Goal: Communication & Community: Answer question/provide support

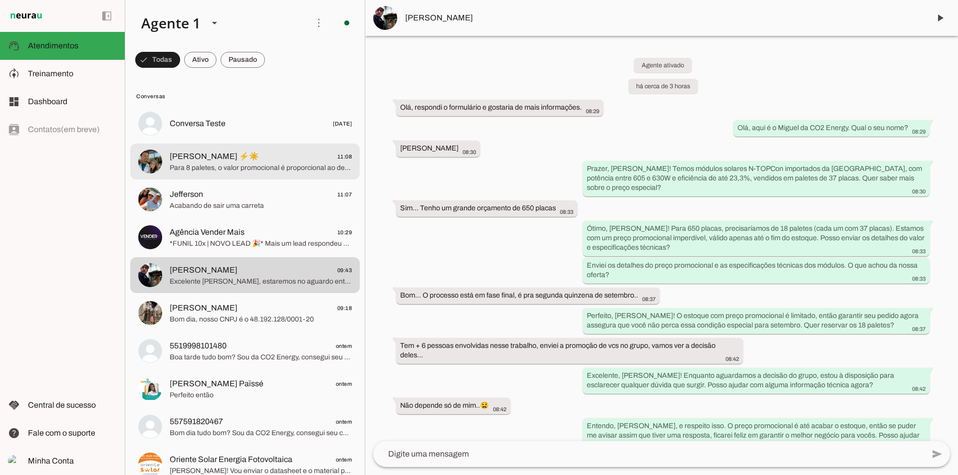
click at [264, 131] on div at bounding box center [261, 124] width 182 height 14
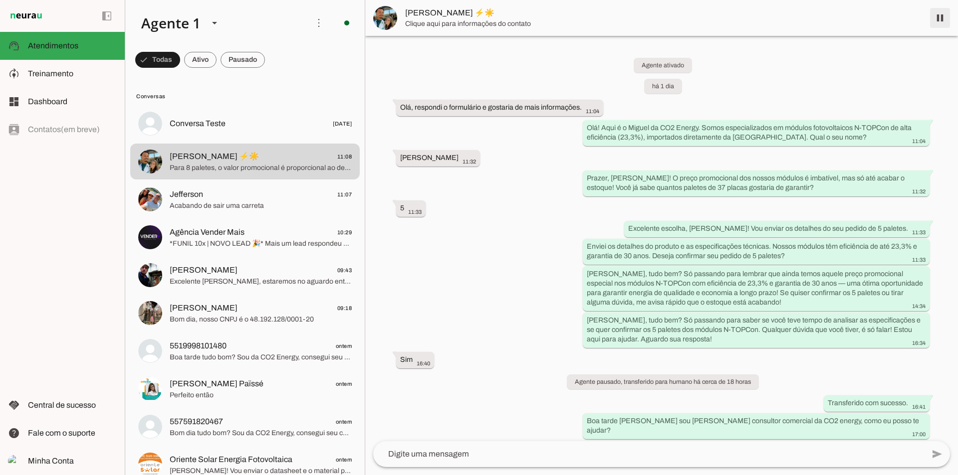
click at [940, 23] on span at bounding box center [940, 18] width 24 height 24
